Goal: Information Seeking & Learning: Compare options

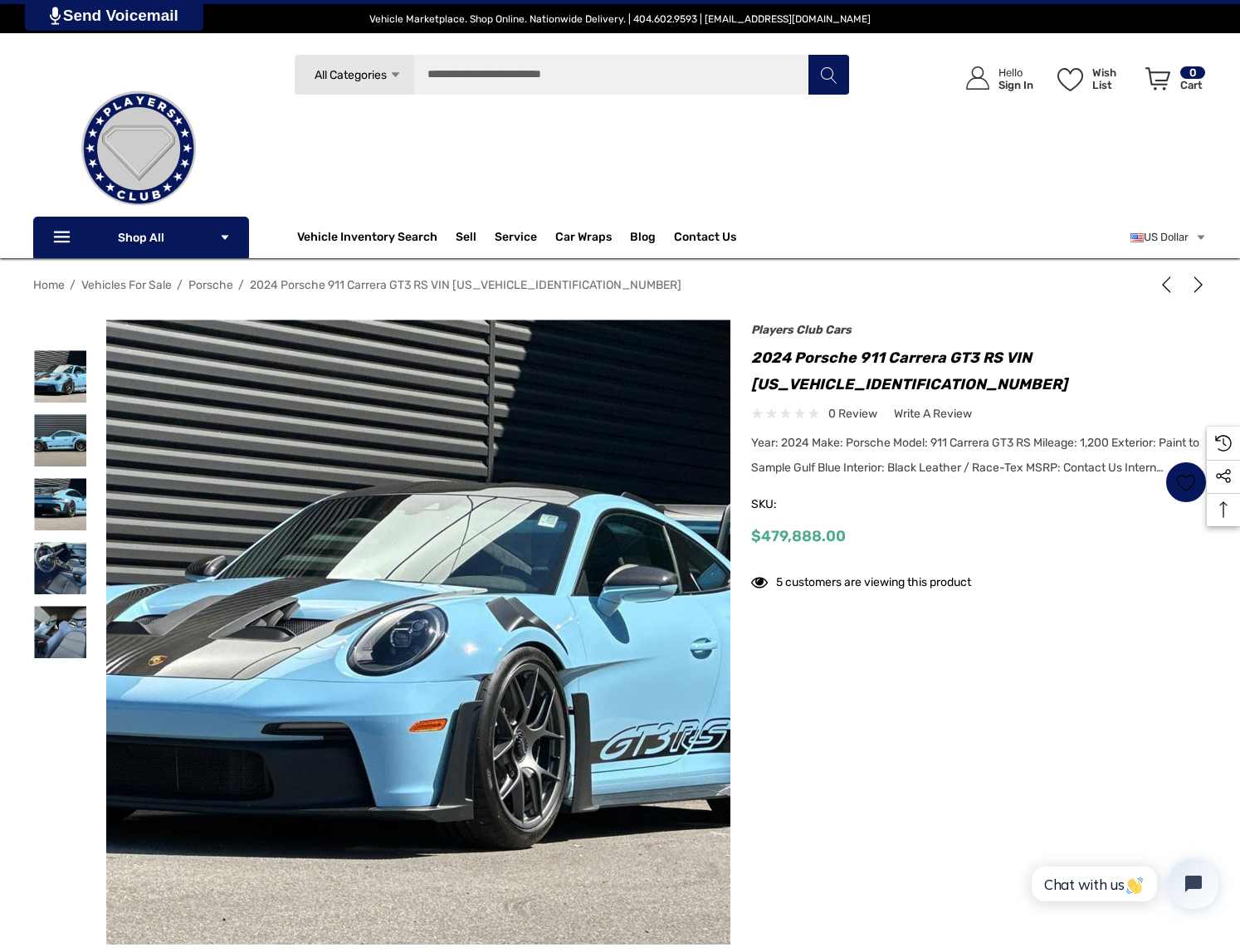
click at [817, 387] on h1 "2024 Porsche 911 Carrera GT3 RS VIN [US_VEHICLE_IDENTIFICATION_NUMBER]" at bounding box center [979, 371] width 456 height 54
copy h1 "[US_VEHICLE_IDENTIFICATION_NUMBER]"
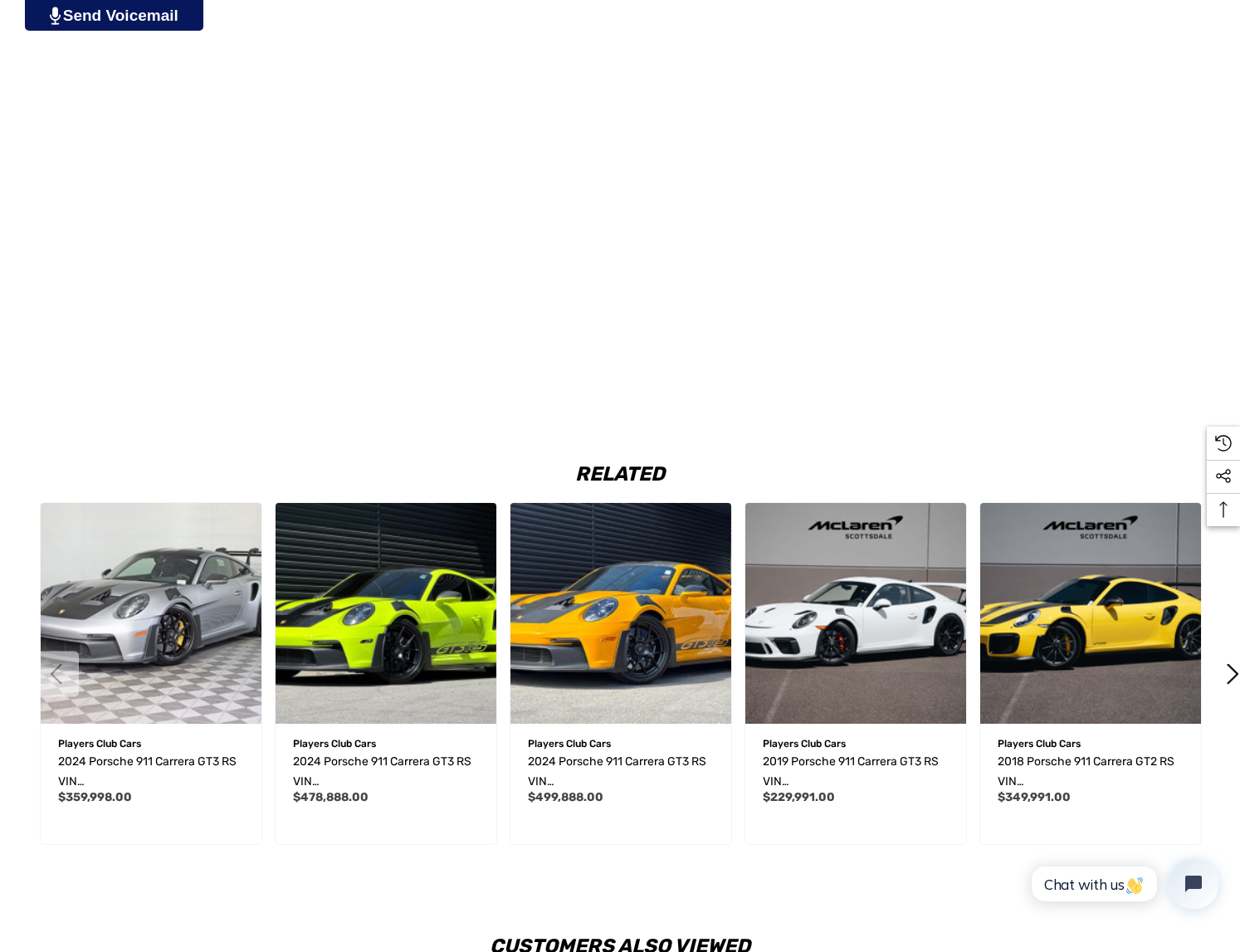
scroll to position [2222, 0]
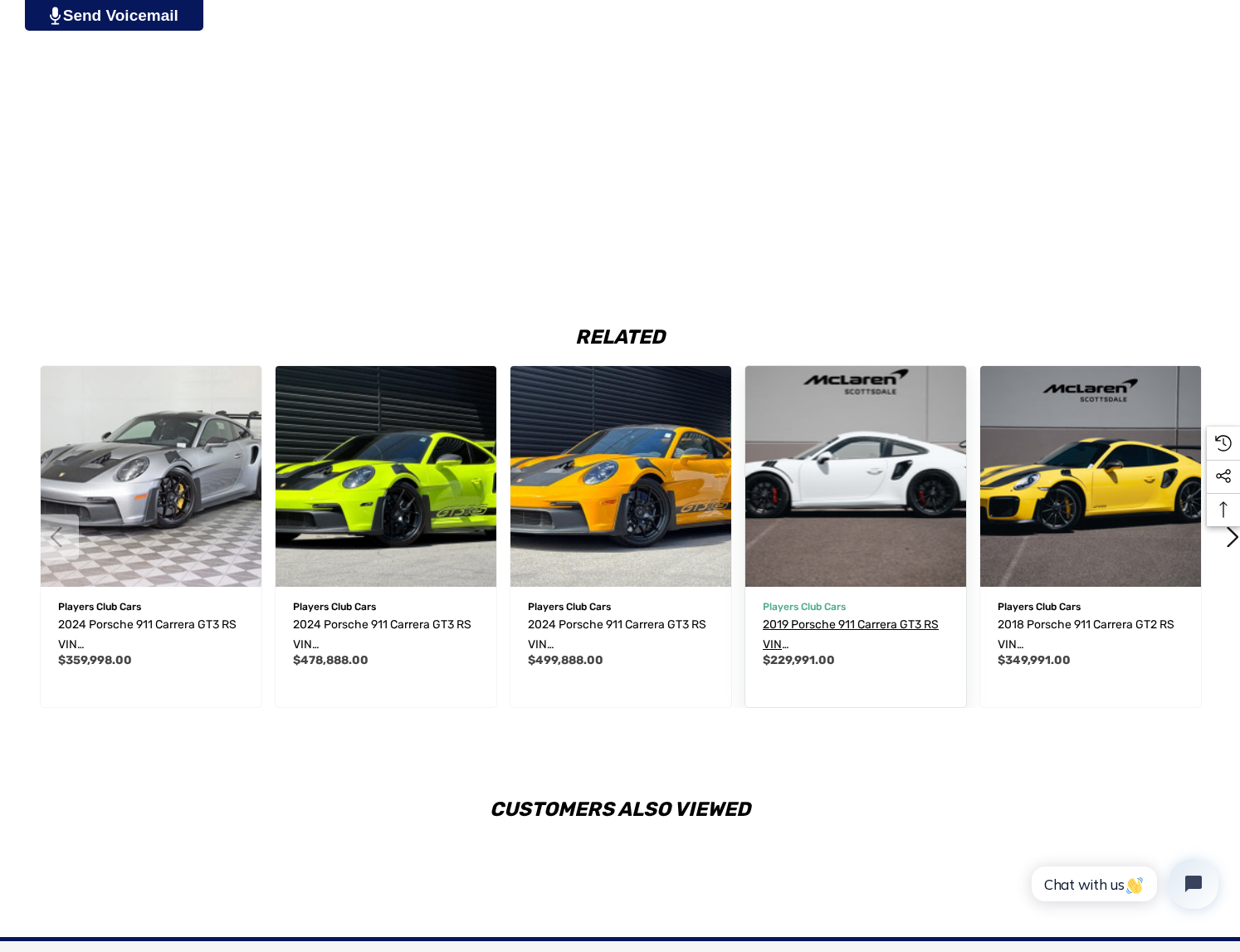
click at [813, 646] on span "2019 Porsche 911 Carrera GT3 RS VIN [US_VEHICLE_IDENTIFICATION_NUMBER]" at bounding box center [855, 653] width 186 height 74
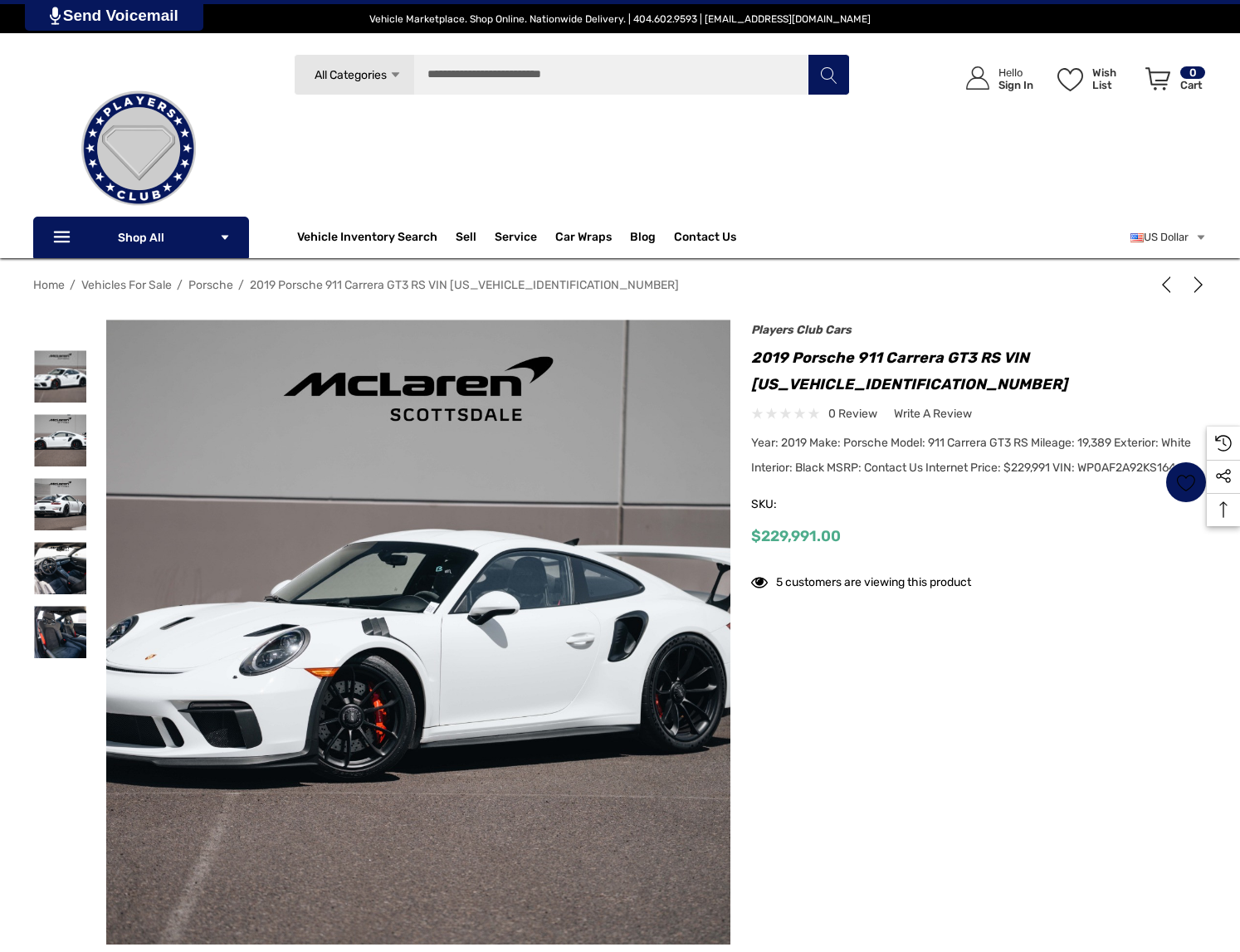
click at [802, 383] on h1 "2019 Porsche 911 Carrera GT3 RS VIN [US_VEHICLE_IDENTIFICATION_NUMBER]" at bounding box center [979, 371] width 456 height 54
copy h1 "WP0AF2A92KS164899"
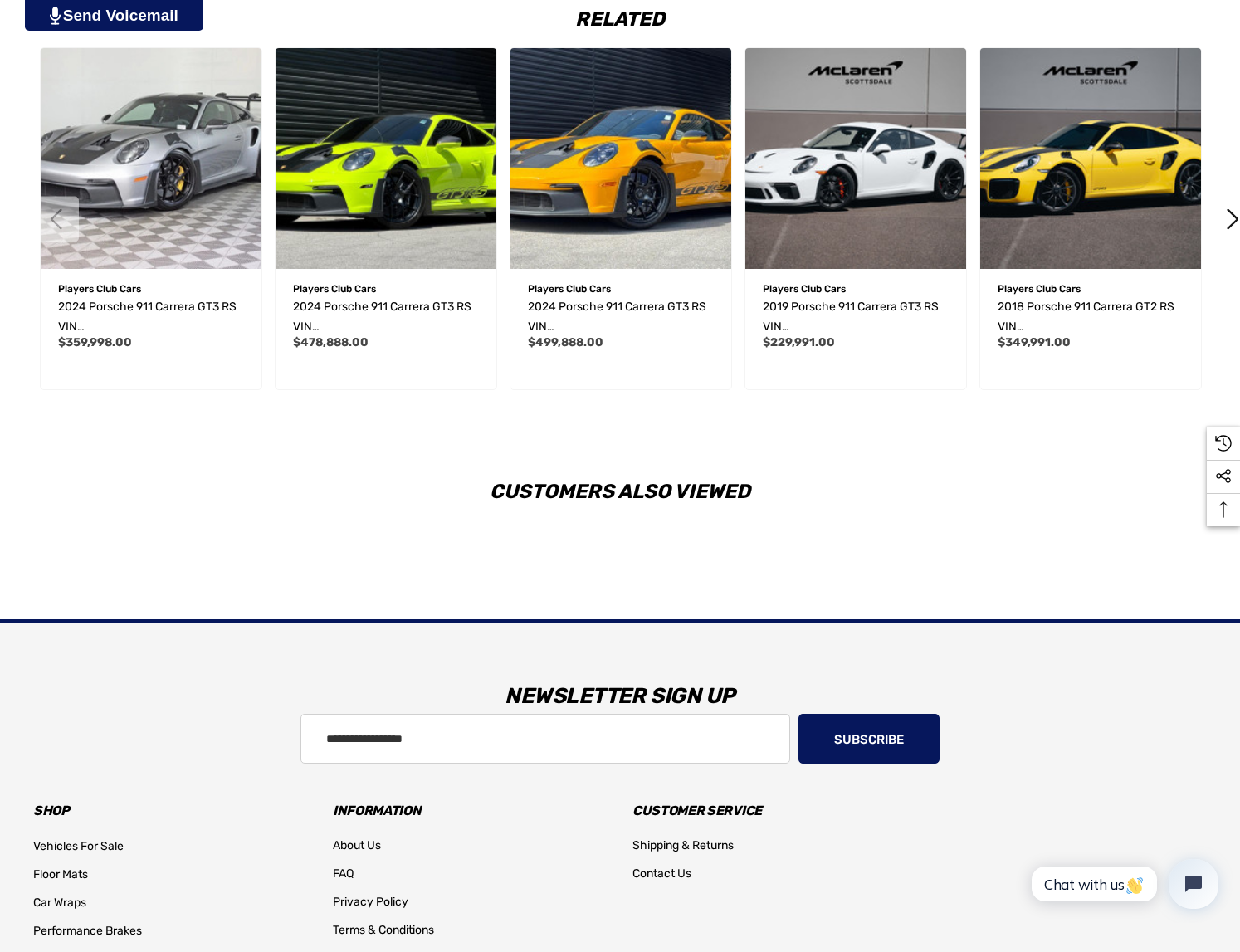
scroll to position [2530, 0]
